Goal: Register for event/course

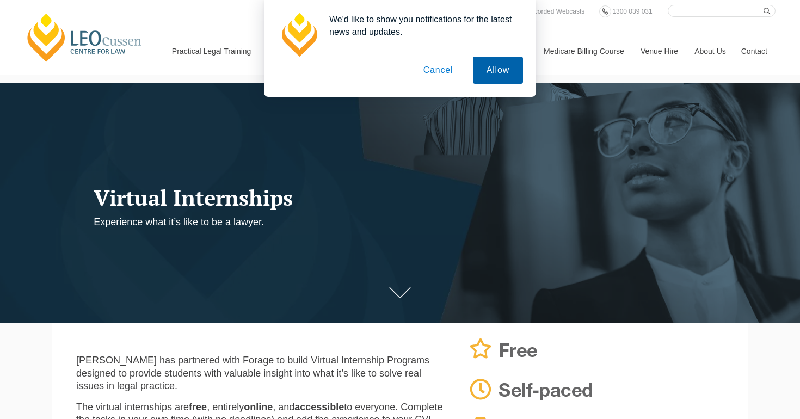
click at [506, 75] on button "Allow" at bounding box center [498, 70] width 50 height 27
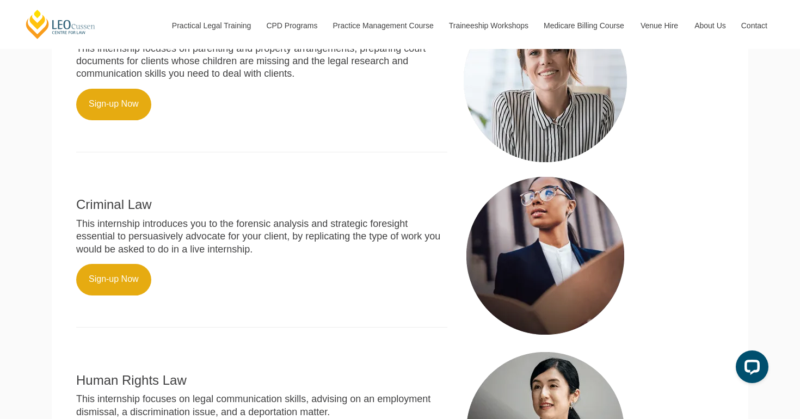
scroll to position [491, 0]
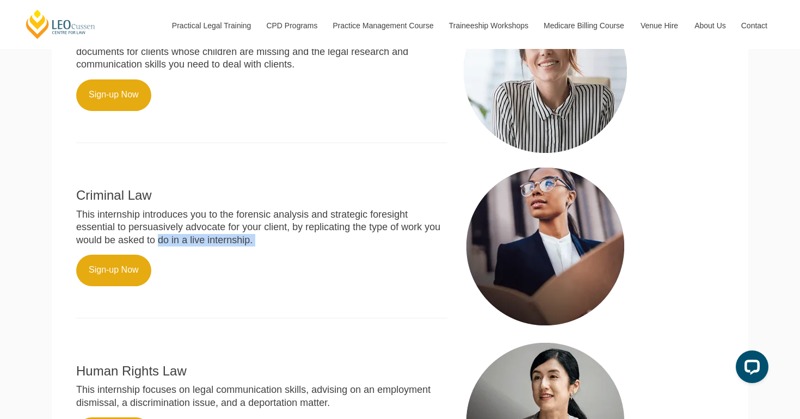
drag, startPoint x: 24, startPoint y: 227, endPoint x: 24, endPoint y: 245, distance: 17.9
click at [24, 246] on div "[PERSON_NAME] Centre for Law Search here Practical Legal Training Our Practical…" at bounding box center [400, 123] width 800 height 1229
click at [24, 245] on div "[PERSON_NAME] Centre for Law Search here Practical Legal Training Our Practical…" at bounding box center [400, 123] width 800 height 1229
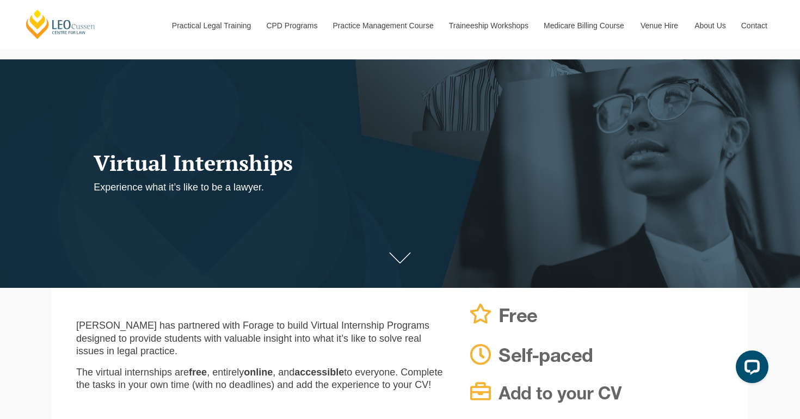
scroll to position [0, 0]
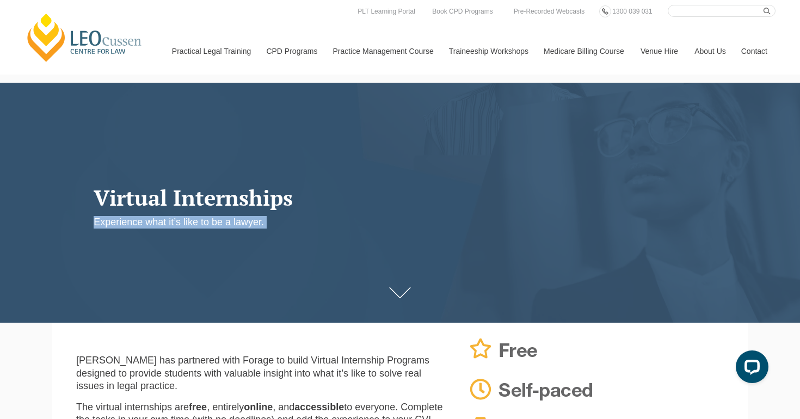
drag, startPoint x: 175, startPoint y: 214, endPoint x: 196, endPoint y: 228, distance: 26.2
click at [196, 228] on header "Virtual Internships Experience what it’s like to be a lawyer." at bounding box center [342, 206] width 564 height 43
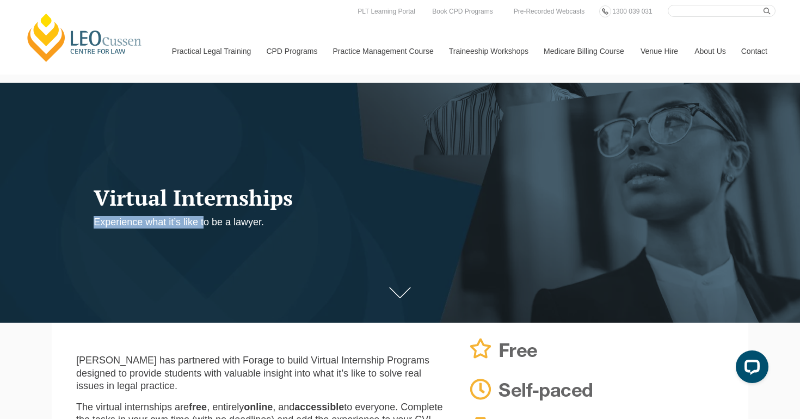
click at [196, 228] on p "Experience what it’s like to be a lawyer." at bounding box center [308, 222] width 429 height 13
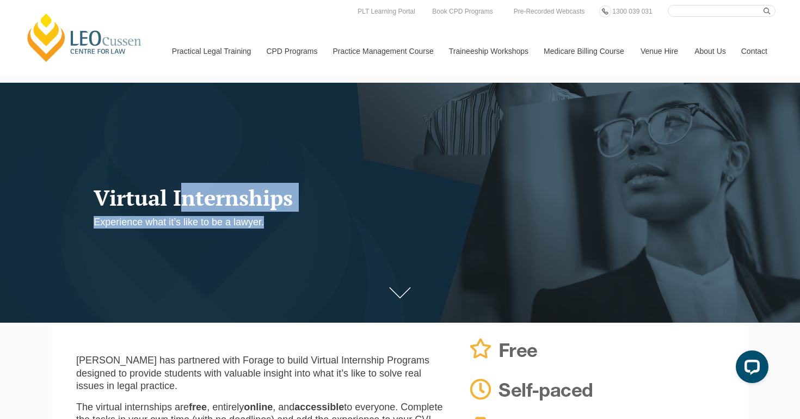
drag, startPoint x: 172, startPoint y: 192, endPoint x: 300, endPoint y: 223, distance: 131.5
click at [300, 223] on header "Virtual Internships Experience what it’s like to be a lawyer." at bounding box center [342, 206] width 564 height 43
click at [300, 223] on p "Experience what it’s like to be a lawyer." at bounding box center [308, 222] width 429 height 13
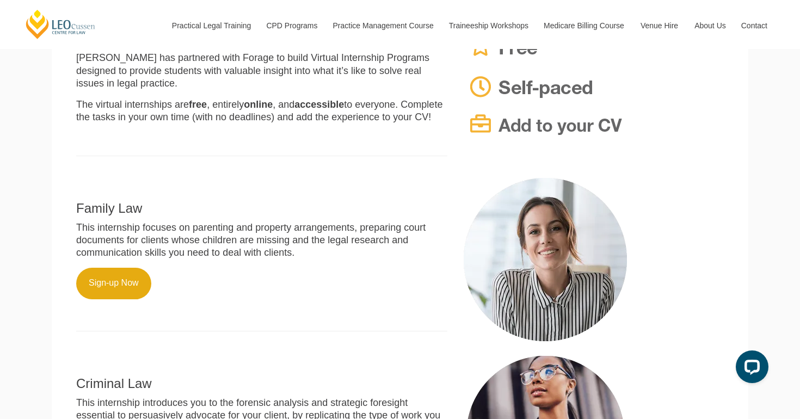
scroll to position [305, 0]
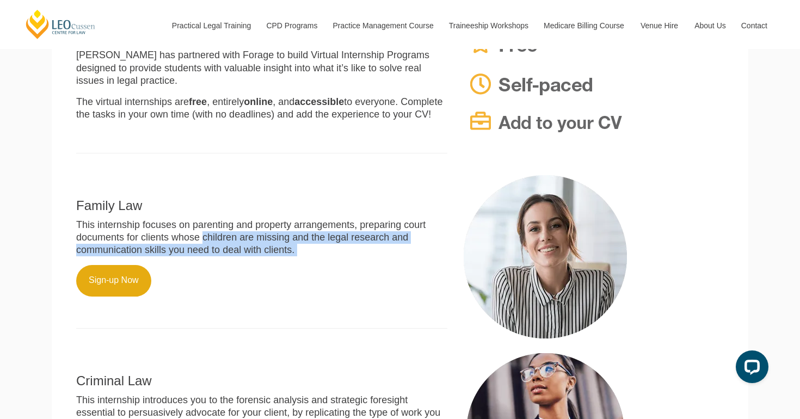
drag, startPoint x: 195, startPoint y: 228, endPoint x: 229, endPoint y: 232, distance: 34.5
click at [231, 233] on p "This internship focuses on parenting and property arrangements, preparing court…" at bounding box center [261, 238] width 371 height 38
click at [229, 232] on p "This internship focuses on parenting and property arrangements, preparing court…" at bounding box center [261, 238] width 371 height 38
drag, startPoint x: 228, startPoint y: 226, endPoint x: 288, endPoint y: 237, distance: 60.8
click at [288, 238] on p "This internship focuses on parenting and property arrangements, preparing court…" at bounding box center [261, 238] width 371 height 38
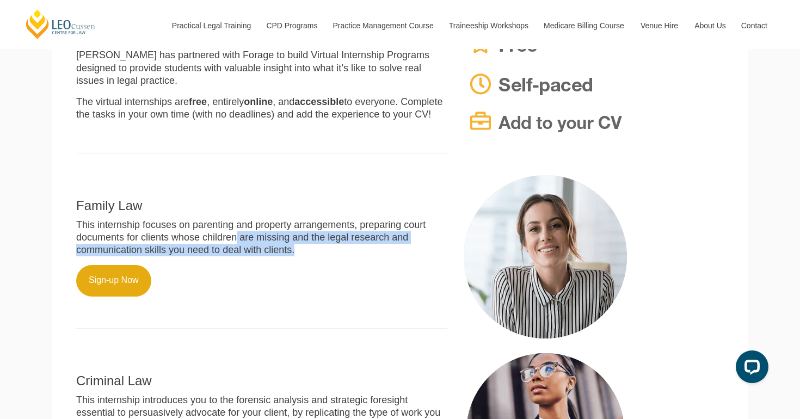
click at [288, 237] on p "This internship focuses on parenting and property arrangements, preparing court…" at bounding box center [261, 238] width 371 height 38
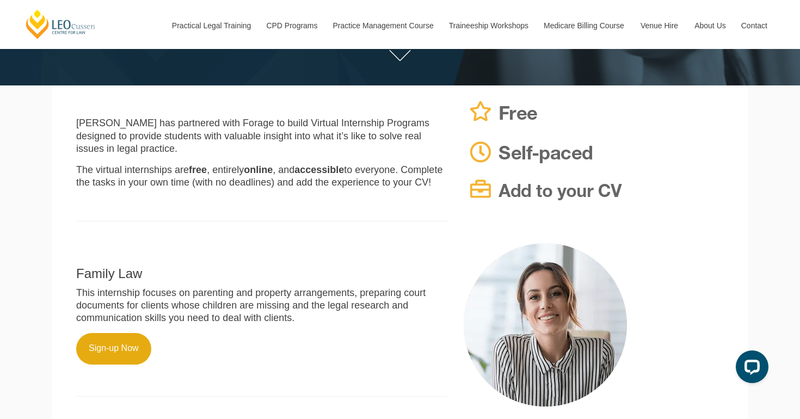
scroll to position [239, 0]
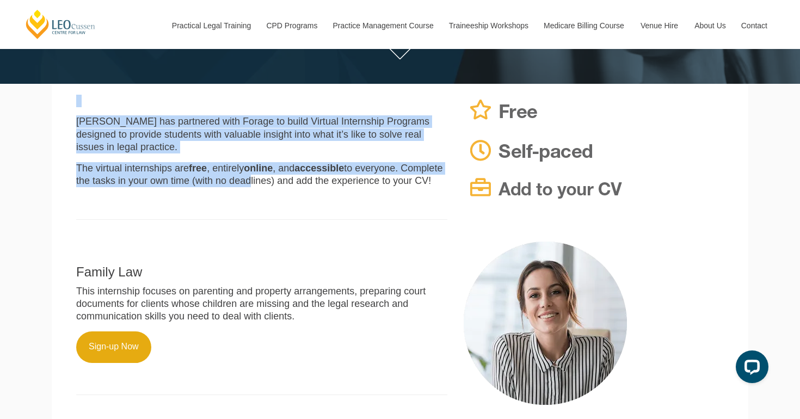
drag, startPoint x: 237, startPoint y: 163, endPoint x: 208, endPoint y: 86, distance: 82.6
click at [208, 86] on div "[PERSON_NAME] has partnered with Forage to build Virtual Internship Programs de…" at bounding box center [399, 157] width 647 height 147
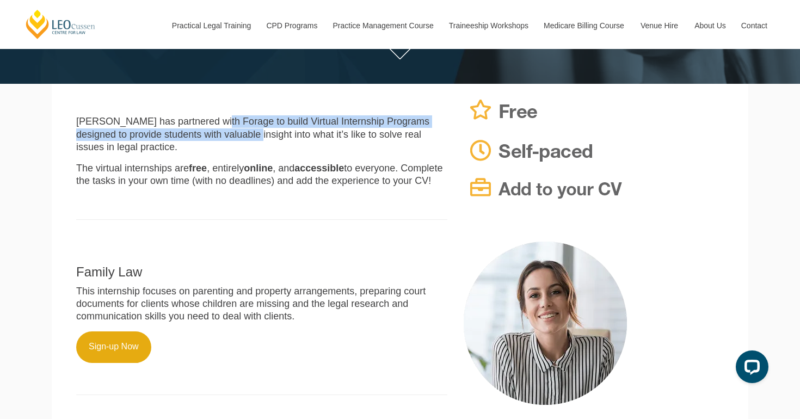
drag, startPoint x: 211, startPoint y: 140, endPoint x: 205, endPoint y: 125, distance: 16.9
click at [205, 125] on p "[PERSON_NAME] has partnered with Forage to build Virtual Internship Programs de…" at bounding box center [261, 134] width 371 height 38
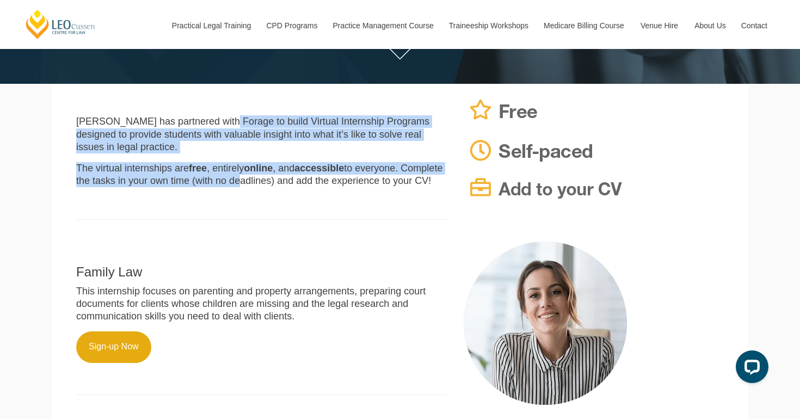
drag, startPoint x: 226, startPoint y: 167, endPoint x: 215, endPoint y: 115, distance: 52.8
click at [216, 116] on div "[PERSON_NAME] has partnered with Forage to build Virtual Internship Programs de…" at bounding box center [261, 163] width 387 height 136
click at [215, 115] on p "[PERSON_NAME] has partnered with Forage to build Virtual Internship Programs de…" at bounding box center [261, 134] width 371 height 38
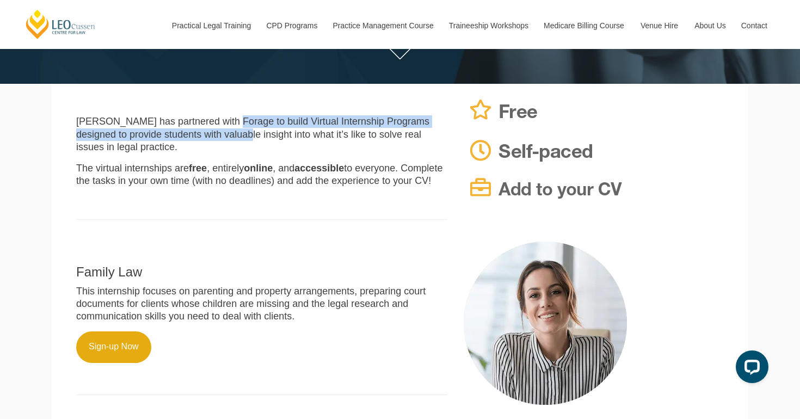
drag, startPoint x: 220, startPoint y: 120, endPoint x: 202, endPoint y: 140, distance: 26.9
click at [202, 139] on p "[PERSON_NAME] has partnered with Forage to build Virtual Internship Programs de…" at bounding box center [261, 134] width 371 height 38
click at [202, 140] on p "[PERSON_NAME] has partnered with Forage to build Virtual Internship Programs de…" at bounding box center [261, 134] width 371 height 38
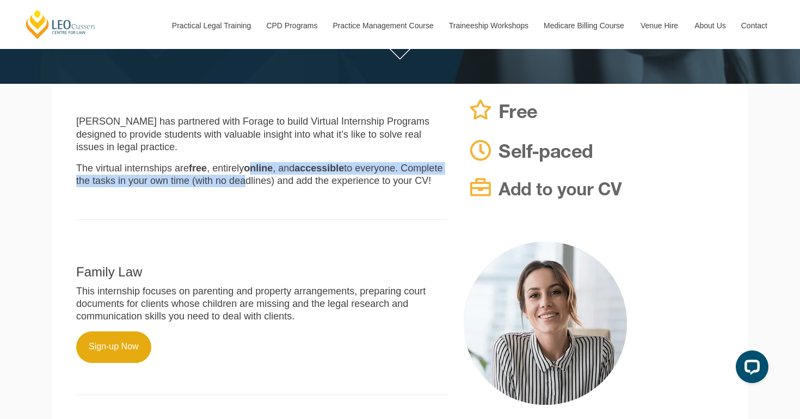
drag, startPoint x: 227, startPoint y: 169, endPoint x: 233, endPoint y: 133, distance: 36.5
click at [236, 138] on div "[PERSON_NAME] has partnered with Forage to build Virtual Internship Programs de…" at bounding box center [261, 163] width 387 height 136
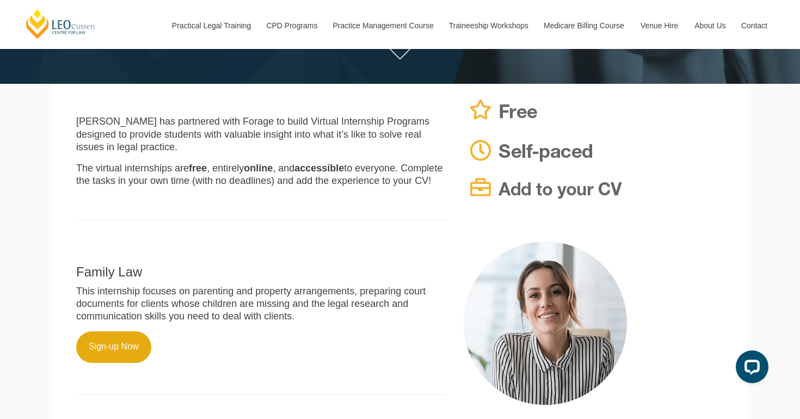
click at [233, 133] on p "[PERSON_NAME] has partnered with Forage to build Virtual Internship Programs de…" at bounding box center [261, 134] width 371 height 38
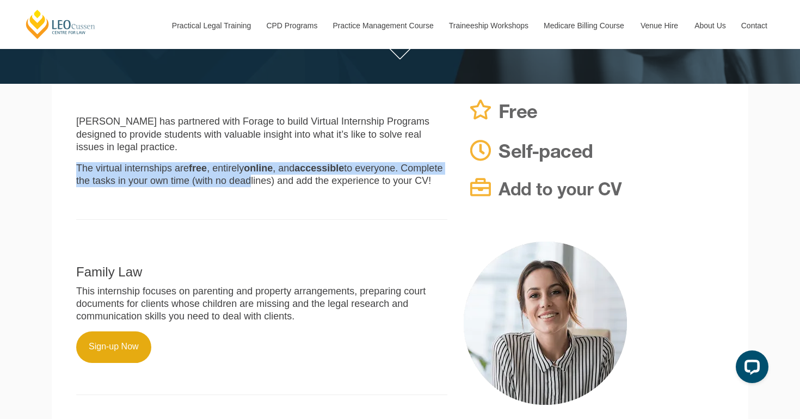
drag, startPoint x: 235, startPoint y: 172, endPoint x: 207, endPoint y: 143, distance: 40.4
click at [207, 143] on div "[PERSON_NAME] has partnered with Forage to build Virtual Internship Programs de…" at bounding box center [261, 163] width 387 height 136
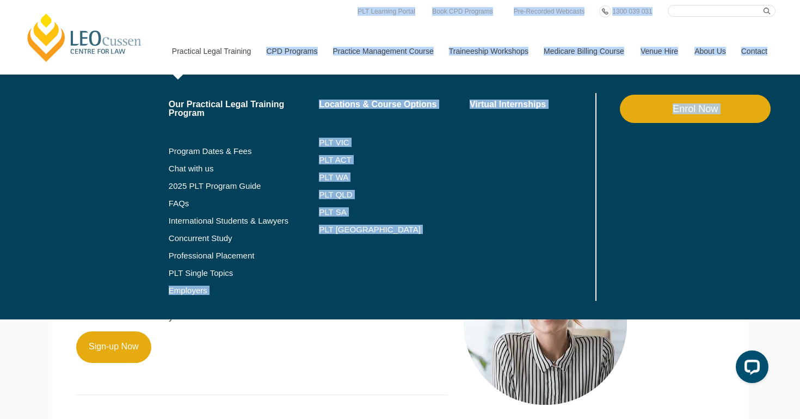
drag, startPoint x: 220, startPoint y: 165, endPoint x: 290, endPoint y: 280, distance: 133.8
click at [290, 280] on div "[PERSON_NAME] Centre for Law Search here Practical Legal Training Our Practical…" at bounding box center [400, 375] width 800 height 1229
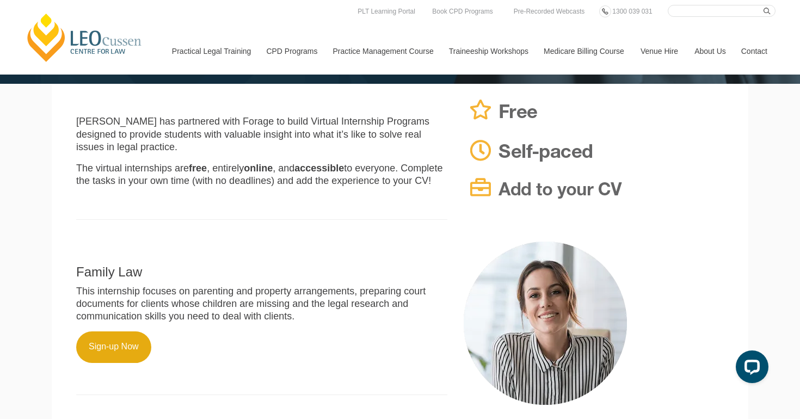
click at [311, 392] on div "Family Law This internship focuses on parenting and property arrangements, prep…" at bounding box center [261, 324] width 387 height 164
drag, startPoint x: 252, startPoint y: 140, endPoint x: 251, endPoint y: 130, distance: 9.8
click at [251, 130] on p "[PERSON_NAME] has partnered with Forage to build Virtual Internship Programs de…" at bounding box center [261, 134] width 371 height 38
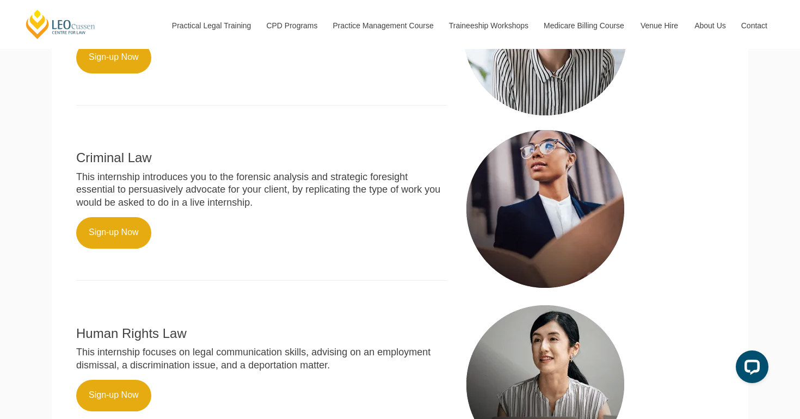
scroll to position [798, 0]
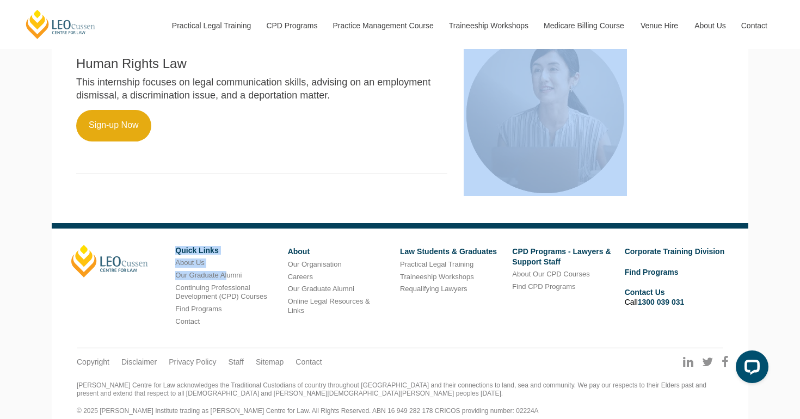
drag, startPoint x: 253, startPoint y: 194, endPoint x: 230, endPoint y: 252, distance: 63.4
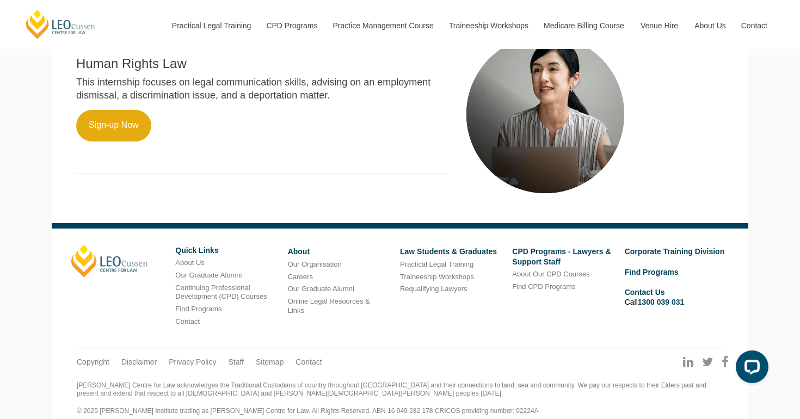
drag, startPoint x: 209, startPoint y: 170, endPoint x: 357, endPoint y: 157, distance: 148.5
click at [357, 157] on section "Human Rights Law This internship focuses on legal communication skills, advisin…" at bounding box center [400, 122] width 696 height 201
click at [357, 157] on div "Human Rights Law This internship focuses on legal communication skills, advisin…" at bounding box center [261, 109] width 387 height 152
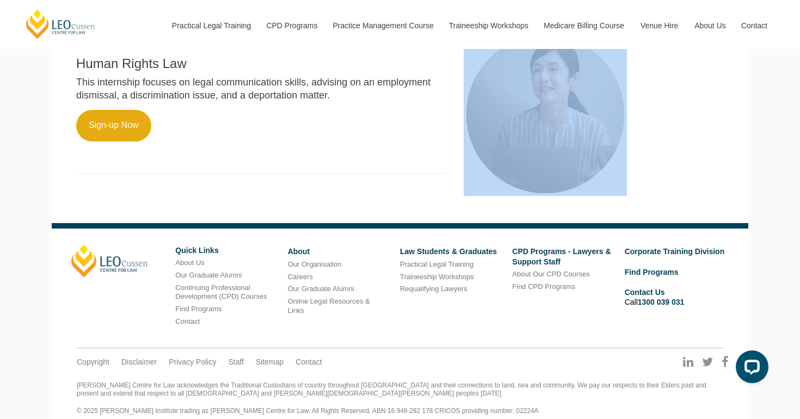
drag, startPoint x: 240, startPoint y: 175, endPoint x: 264, endPoint y: 225, distance: 55.5
drag, startPoint x: 191, startPoint y: 173, endPoint x: 279, endPoint y: 163, distance: 88.2
click at [280, 166] on div "Human Rights Law This internship focuses on legal communication skills, advisin…" at bounding box center [261, 109] width 387 height 152
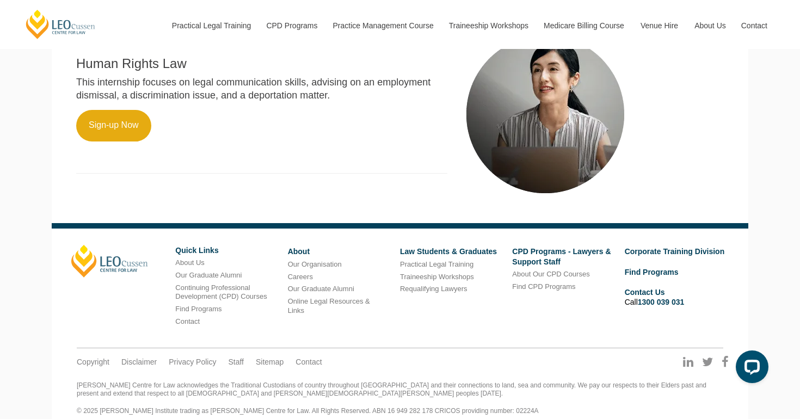
click at [279, 162] on div "Human Rights Law This internship focuses on legal communication skills, advisin…" at bounding box center [261, 109] width 387 height 152
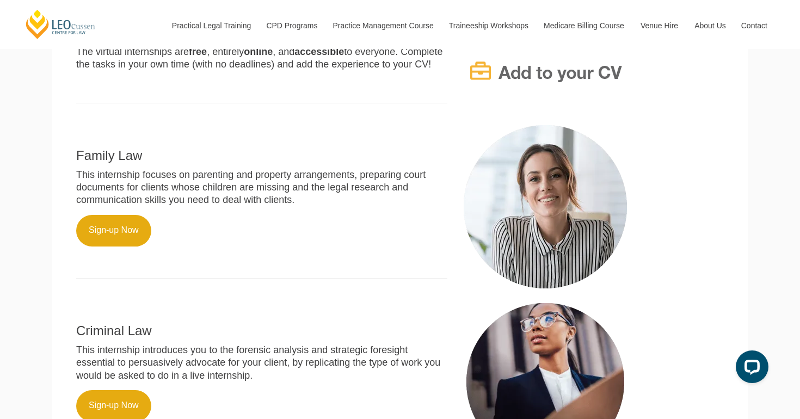
scroll to position [0, 0]
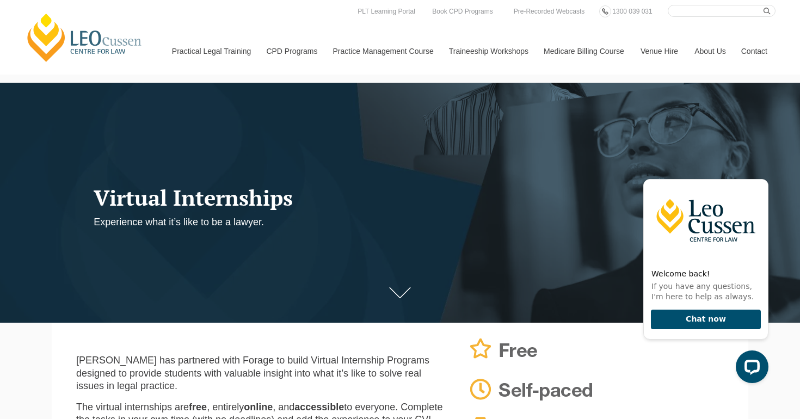
drag, startPoint x: 17, startPoint y: 98, endPoint x: 83, endPoint y: 136, distance: 76.5
click at [83, 137] on div at bounding box center [400, 203] width 800 height 240
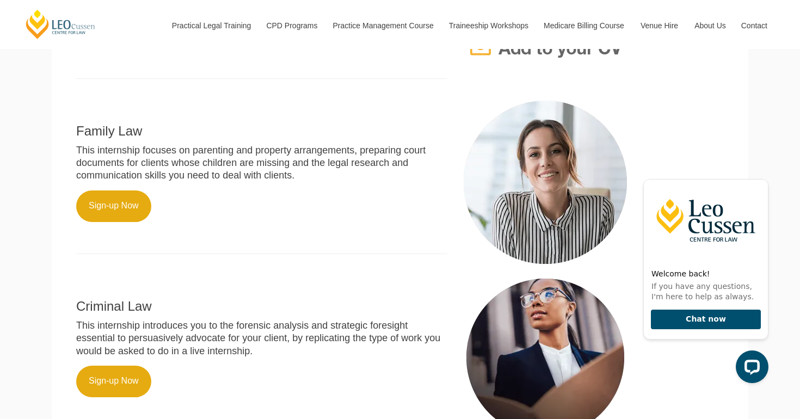
scroll to position [380, 0]
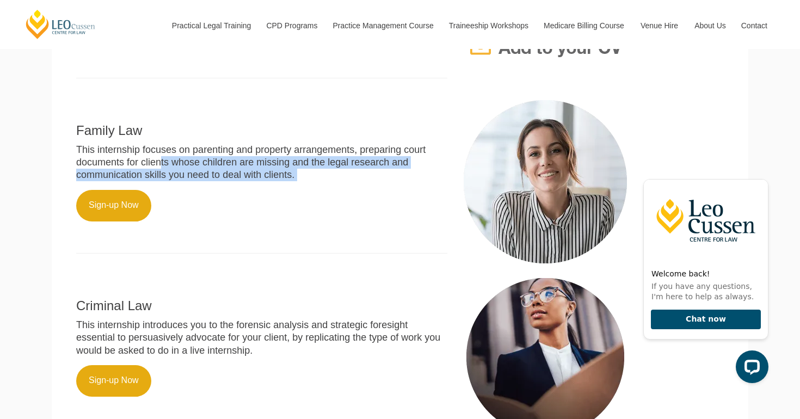
drag, startPoint x: 157, startPoint y: 147, endPoint x: 239, endPoint y: 162, distance: 83.0
click at [239, 162] on p "This internship focuses on parenting and property arrangements, preparing court…" at bounding box center [261, 163] width 371 height 38
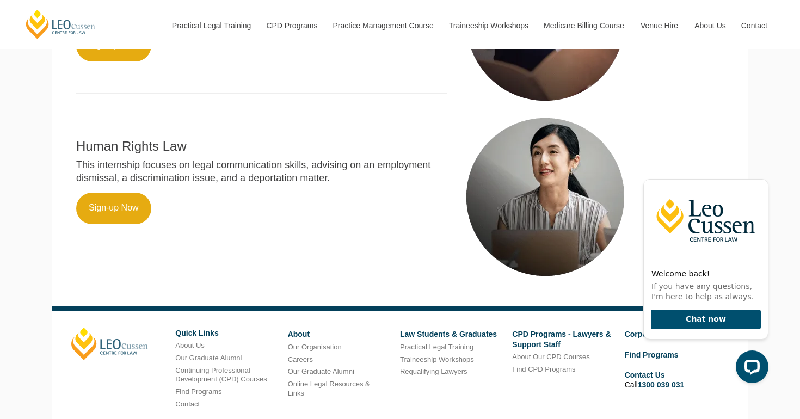
scroll to position [715, 0]
click at [106, 193] on link "Sign-up Now" at bounding box center [113, 209] width 75 height 32
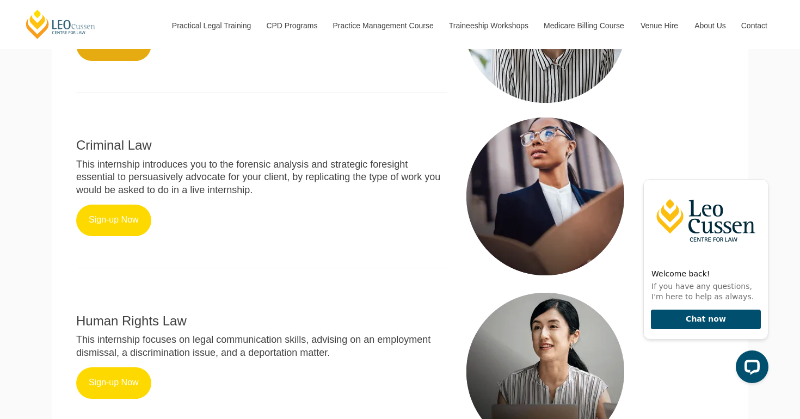
scroll to position [541, 0]
click at [110, 205] on link "Sign-up Now" at bounding box center [113, 221] width 75 height 32
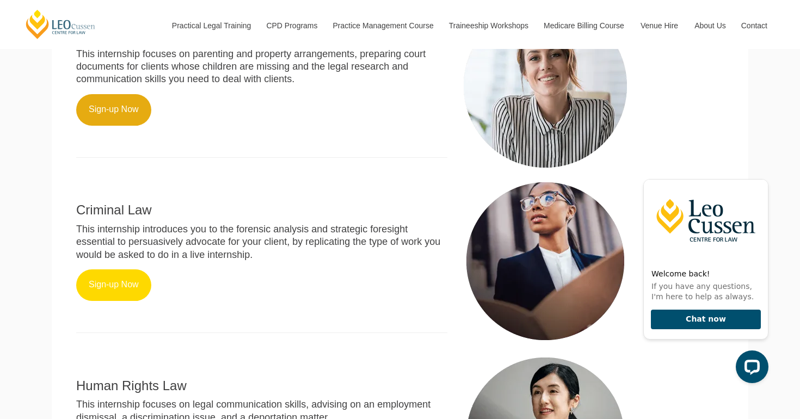
scroll to position [481, 0]
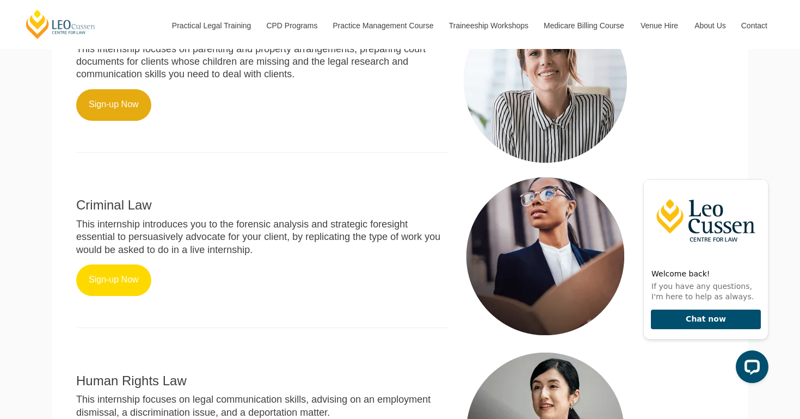
click at [107, 265] on link "Sign-up Now" at bounding box center [113, 280] width 75 height 32
